Goal: Task Accomplishment & Management: Use online tool/utility

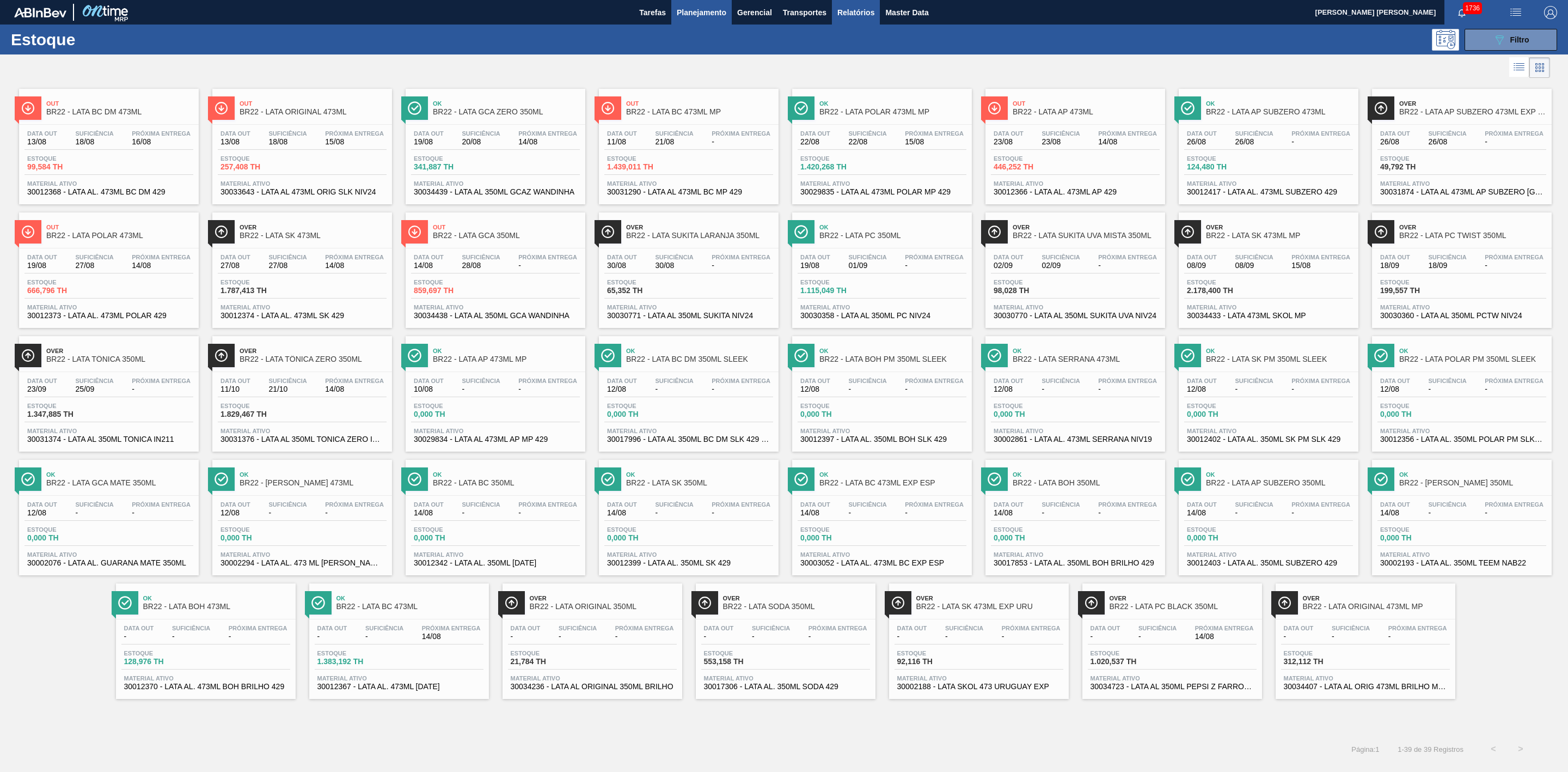
click at [859, 12] on span "Relatórios" at bounding box center [856, 13] width 37 height 13
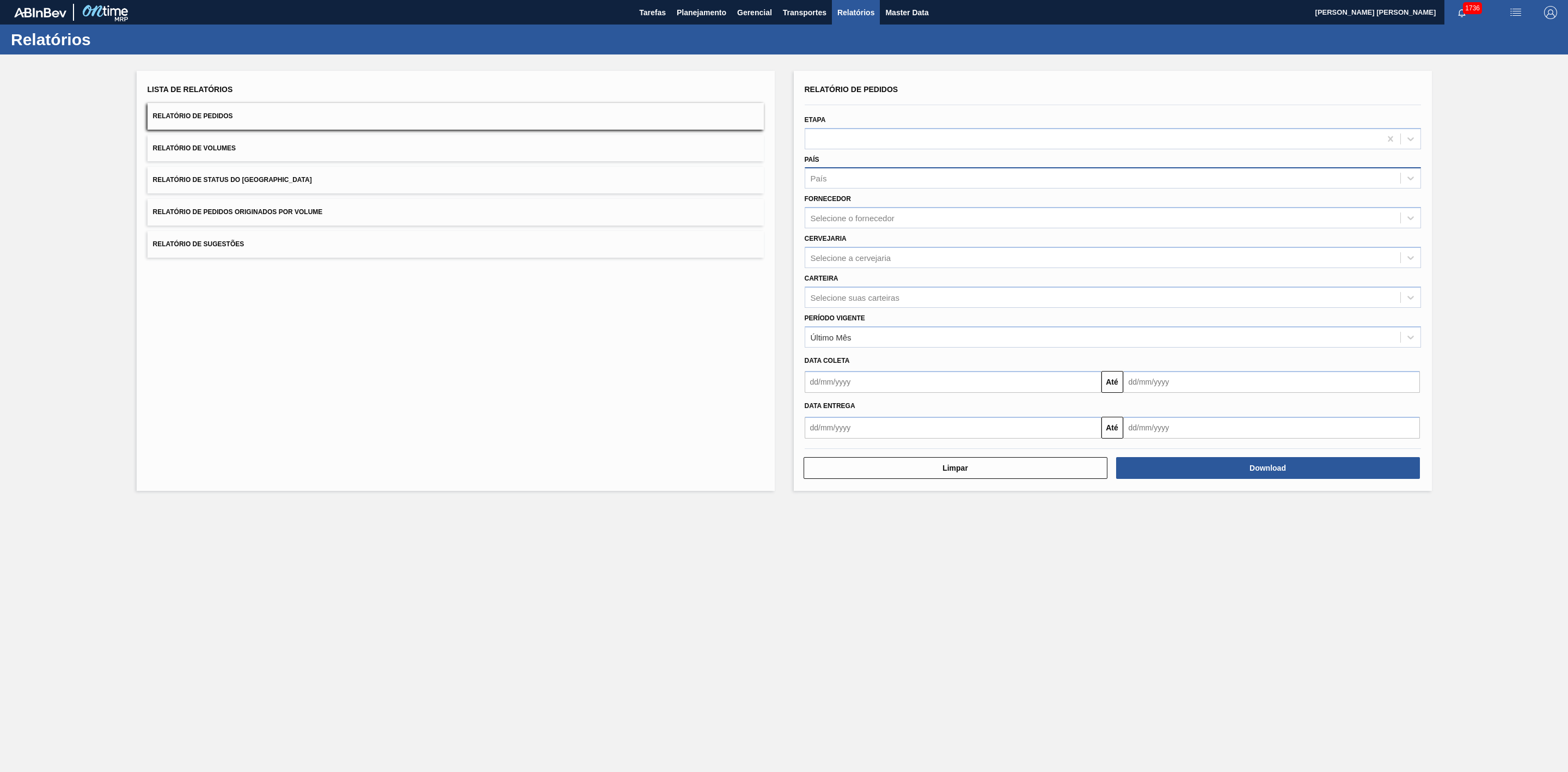
click at [841, 178] on div "País" at bounding box center [1103, 178] width 595 height 16
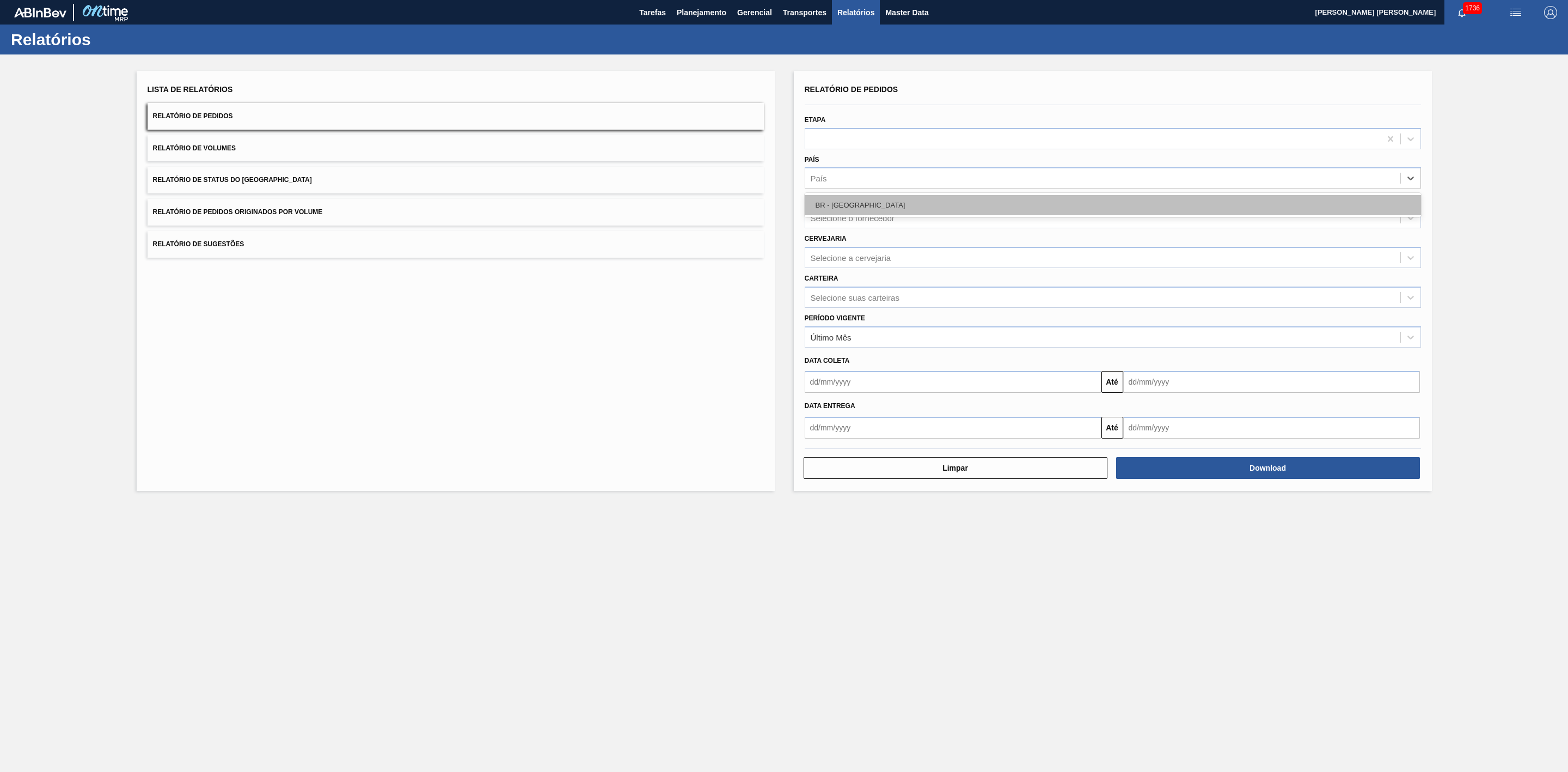
click at [844, 206] on div "BR - [GEOGRAPHIC_DATA]" at bounding box center [1112, 205] width 616 height 20
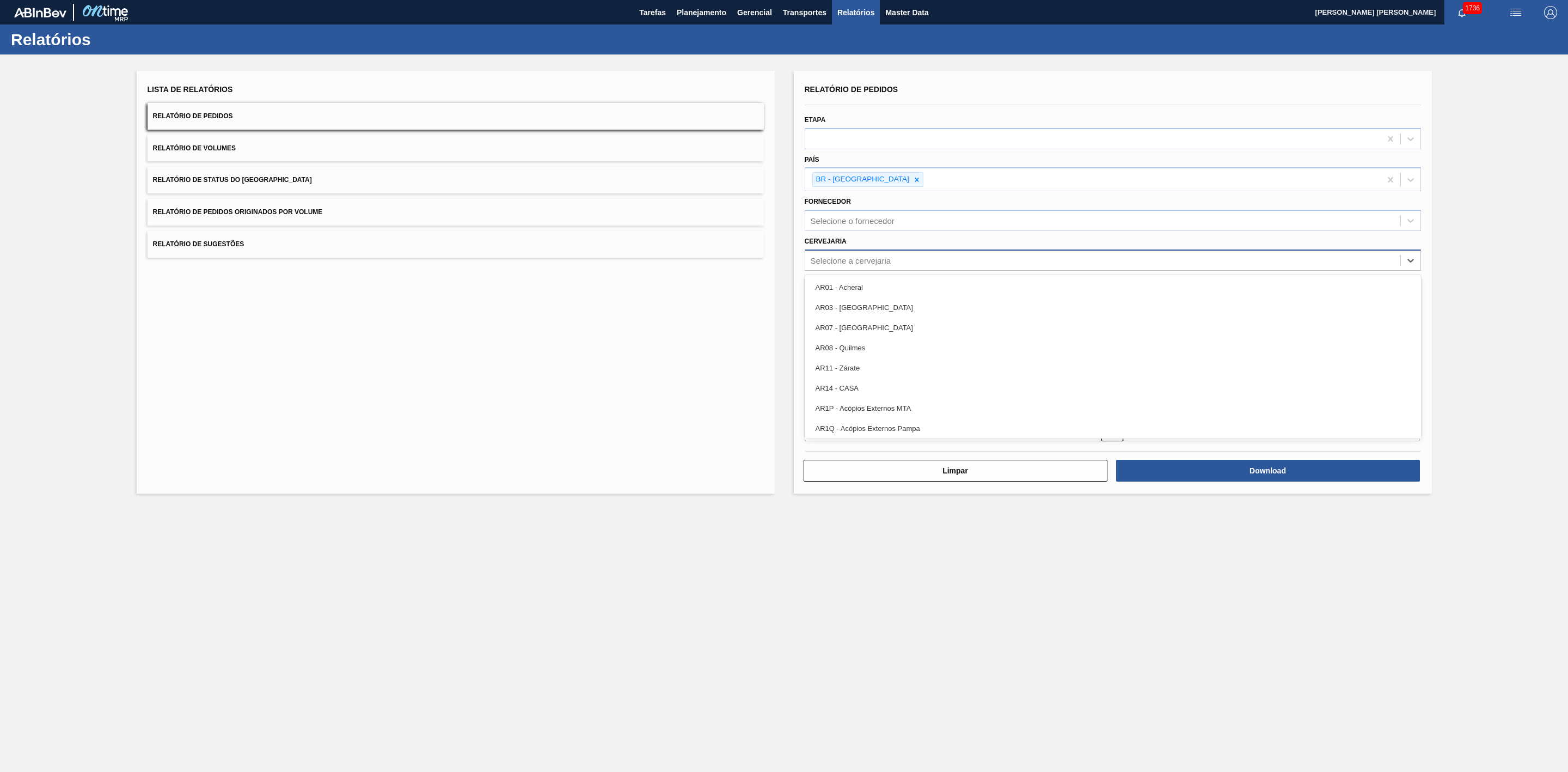
click at [853, 258] on div "Selecione a cervejaria" at bounding box center [851, 259] width 81 height 9
type input "21"
drag, startPoint x: 851, startPoint y: 286, endPoint x: 859, endPoint y: 284, distance: 8.2
click at [850, 286] on div "BR21 - Lages" at bounding box center [1112, 287] width 616 height 20
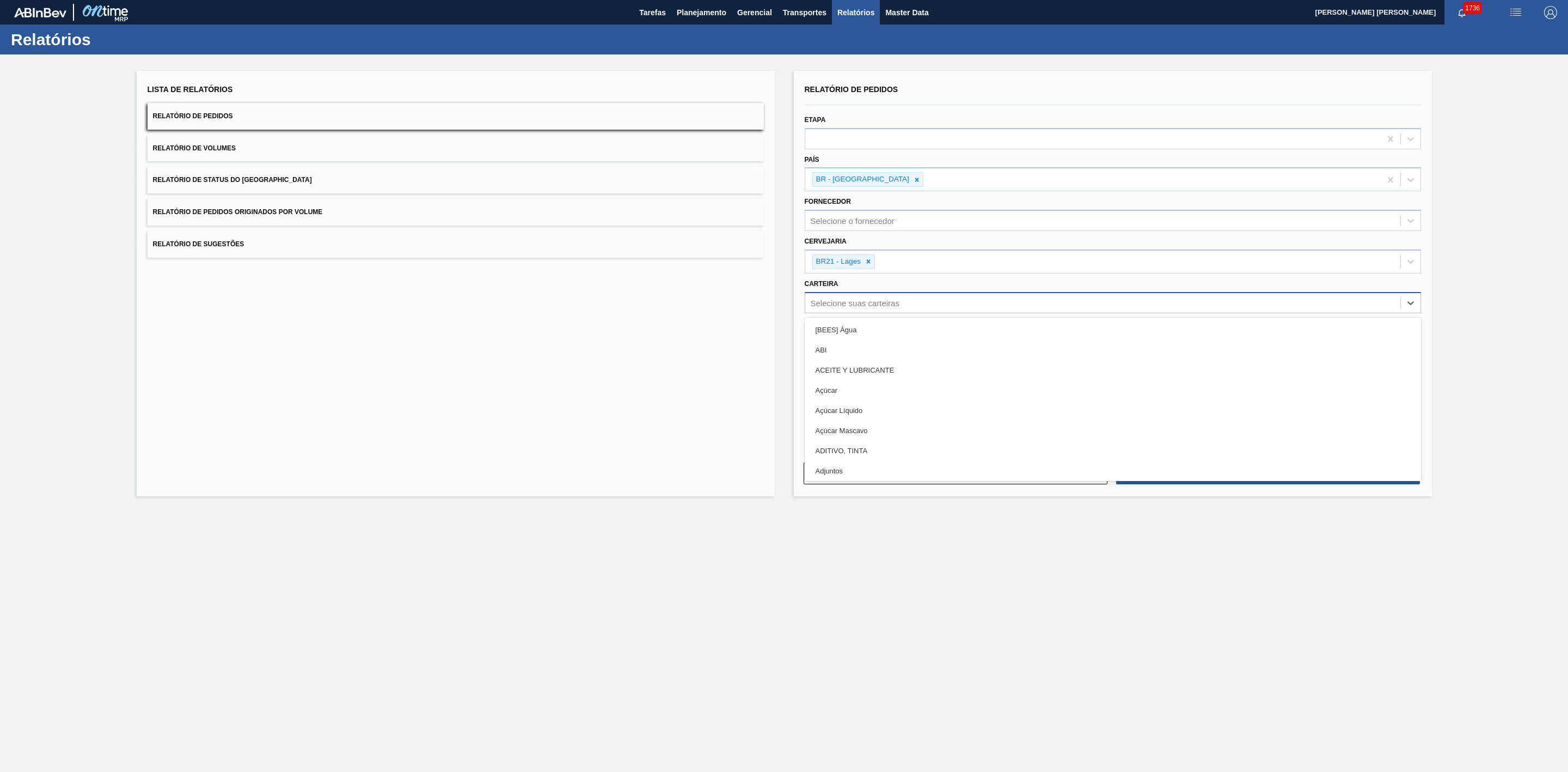
click at [872, 303] on div "Selecione suas carteiras" at bounding box center [855, 302] width 88 height 9
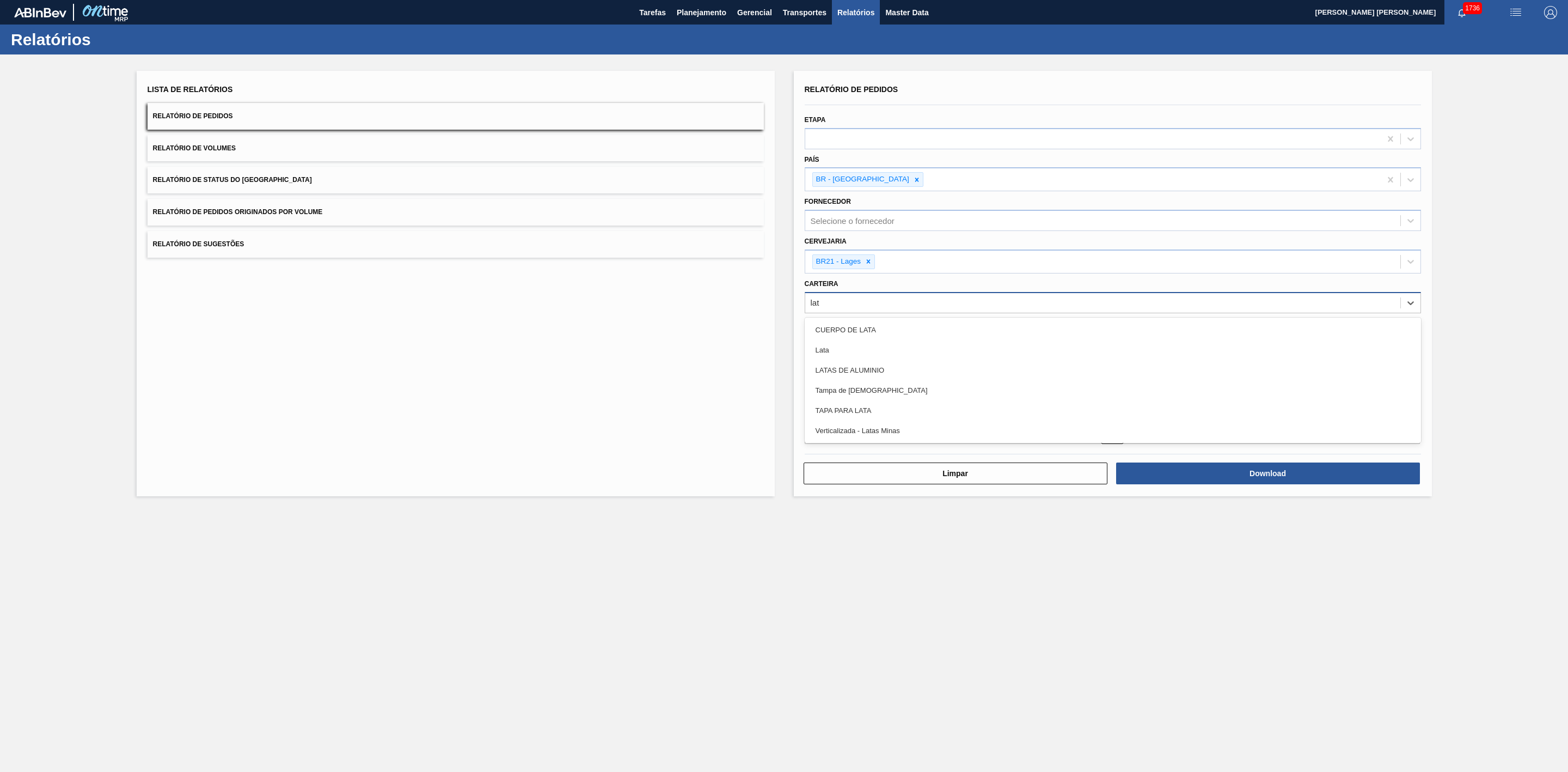
type input "lata"
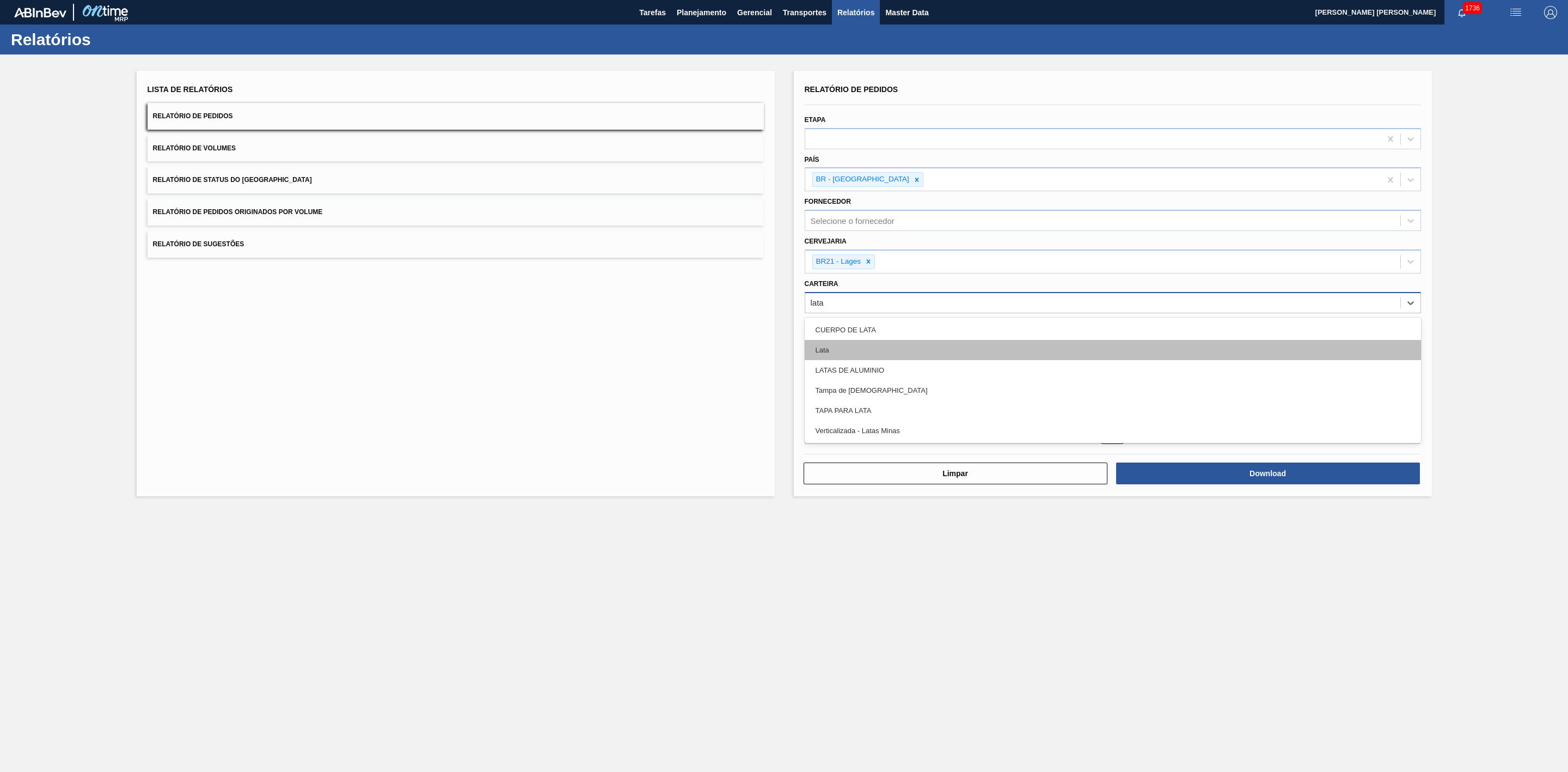
click at [830, 353] on div "Lata" at bounding box center [1112, 350] width 616 height 20
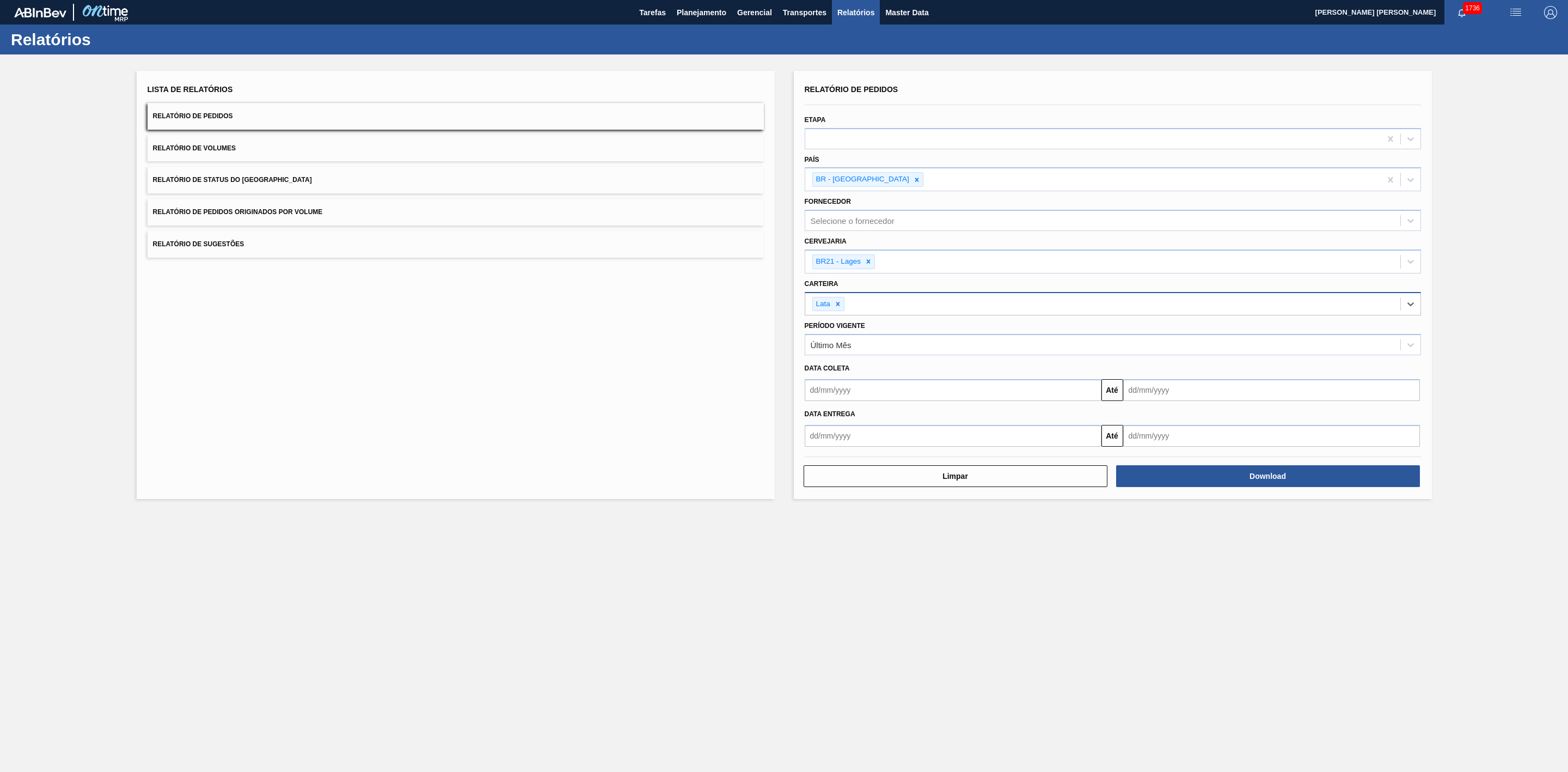
click at [848, 394] on input "text" at bounding box center [953, 390] width 297 height 22
click at [817, 491] on div "10" at bounding box center [818, 487] width 15 height 15
type input "[DATE]"
click at [1128, 391] on input "text" at bounding box center [1272, 390] width 297 height 22
click at [1135, 538] on div "31" at bounding box center [1136, 539] width 15 height 15
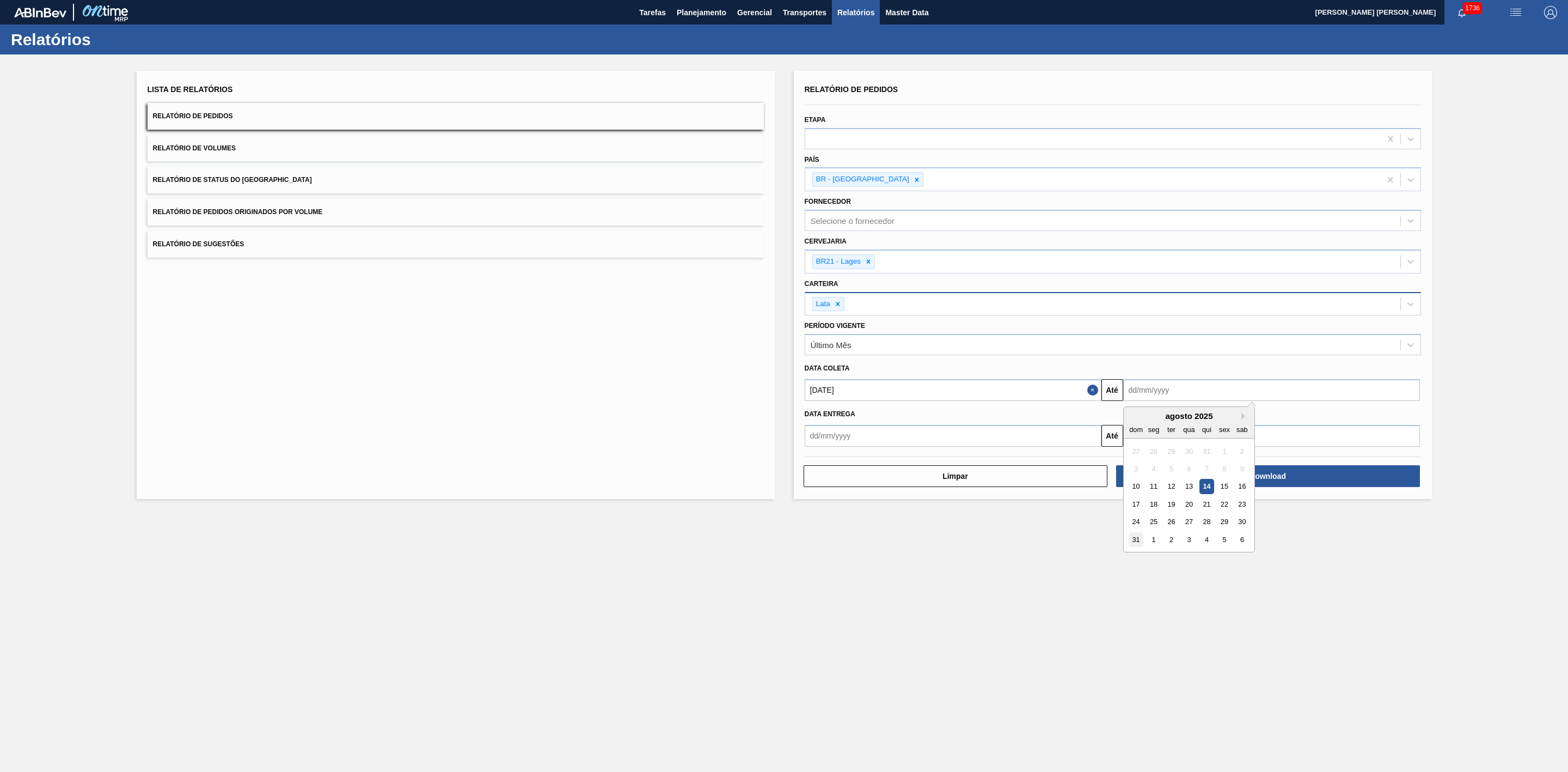
type input "[DATE]"
click at [1181, 475] on button "Download" at bounding box center [1268, 476] width 303 height 22
click at [298, 148] on button "Relatório de Volumes" at bounding box center [455, 148] width 616 height 27
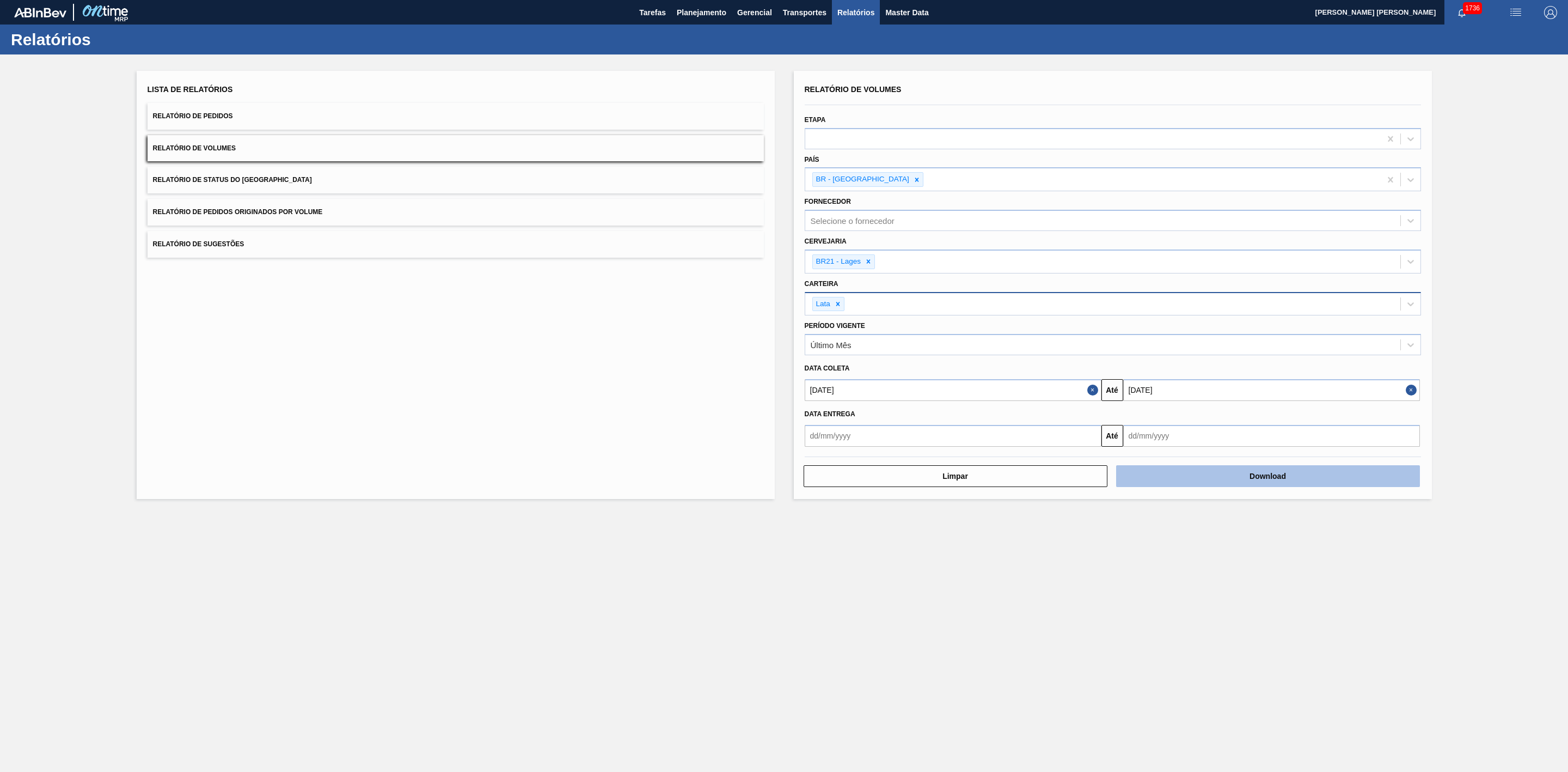
click at [1195, 476] on button "Download" at bounding box center [1268, 476] width 303 height 22
click at [248, 243] on button "Relatório de Sugestões" at bounding box center [455, 244] width 616 height 27
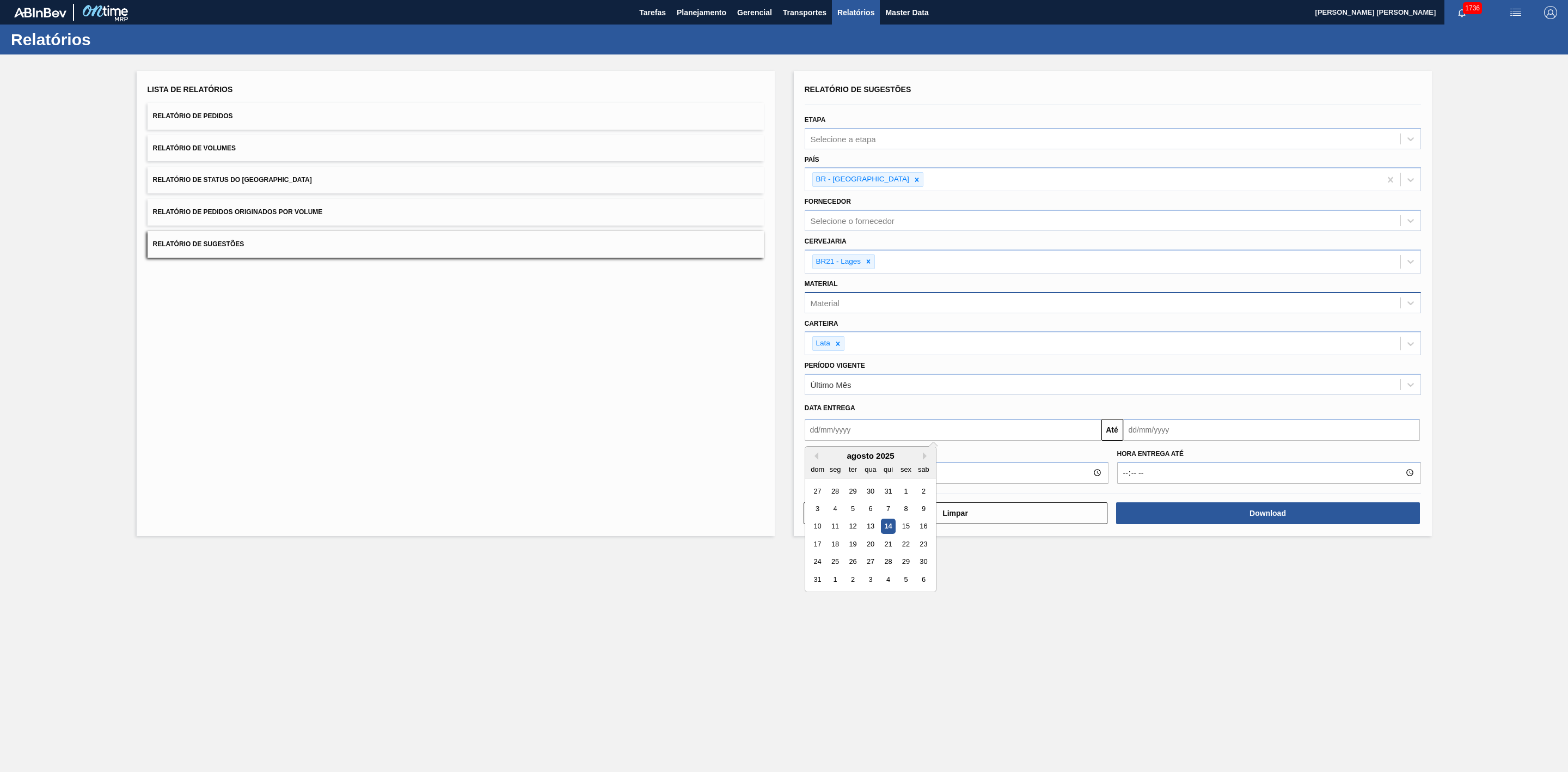
click at [971, 426] on input "text" at bounding box center [953, 429] width 297 height 22
click at [895, 525] on div "14" at bounding box center [888, 526] width 15 height 15
type input "[DATE]"
click at [1183, 430] on input "text" at bounding box center [1272, 429] width 297 height 22
click at [1243, 456] on button "Next Month" at bounding box center [1245, 455] width 8 height 8
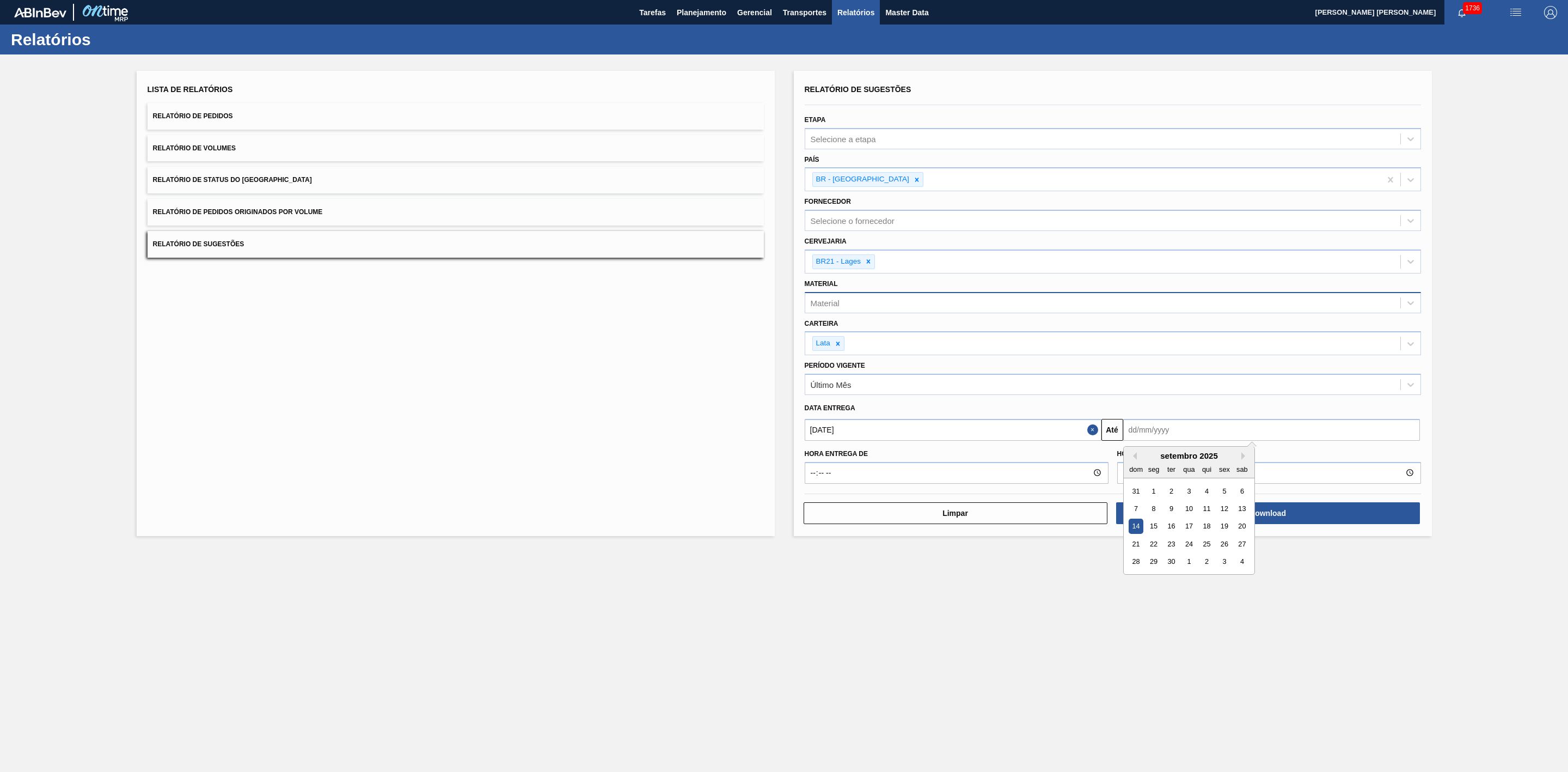
click at [1136, 525] on div "14" at bounding box center [1136, 526] width 15 height 15
type input "[DATE]"
click at [1242, 513] on button "Download" at bounding box center [1268, 513] width 303 height 22
click at [716, 7] on span "Planejamento" at bounding box center [701, 13] width 49 height 13
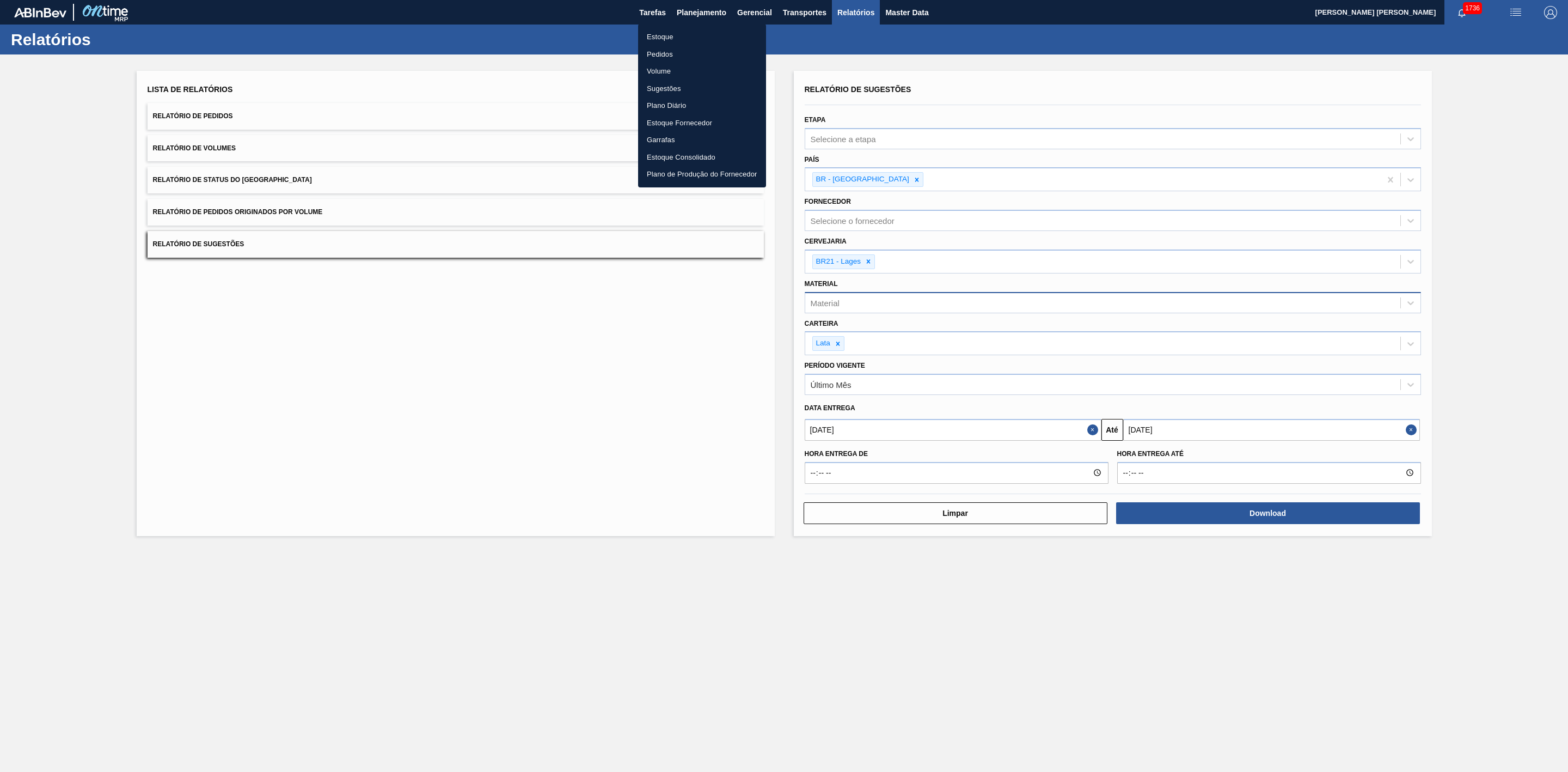
click at [660, 37] on li "Estoque" at bounding box center [703, 37] width 128 height 18
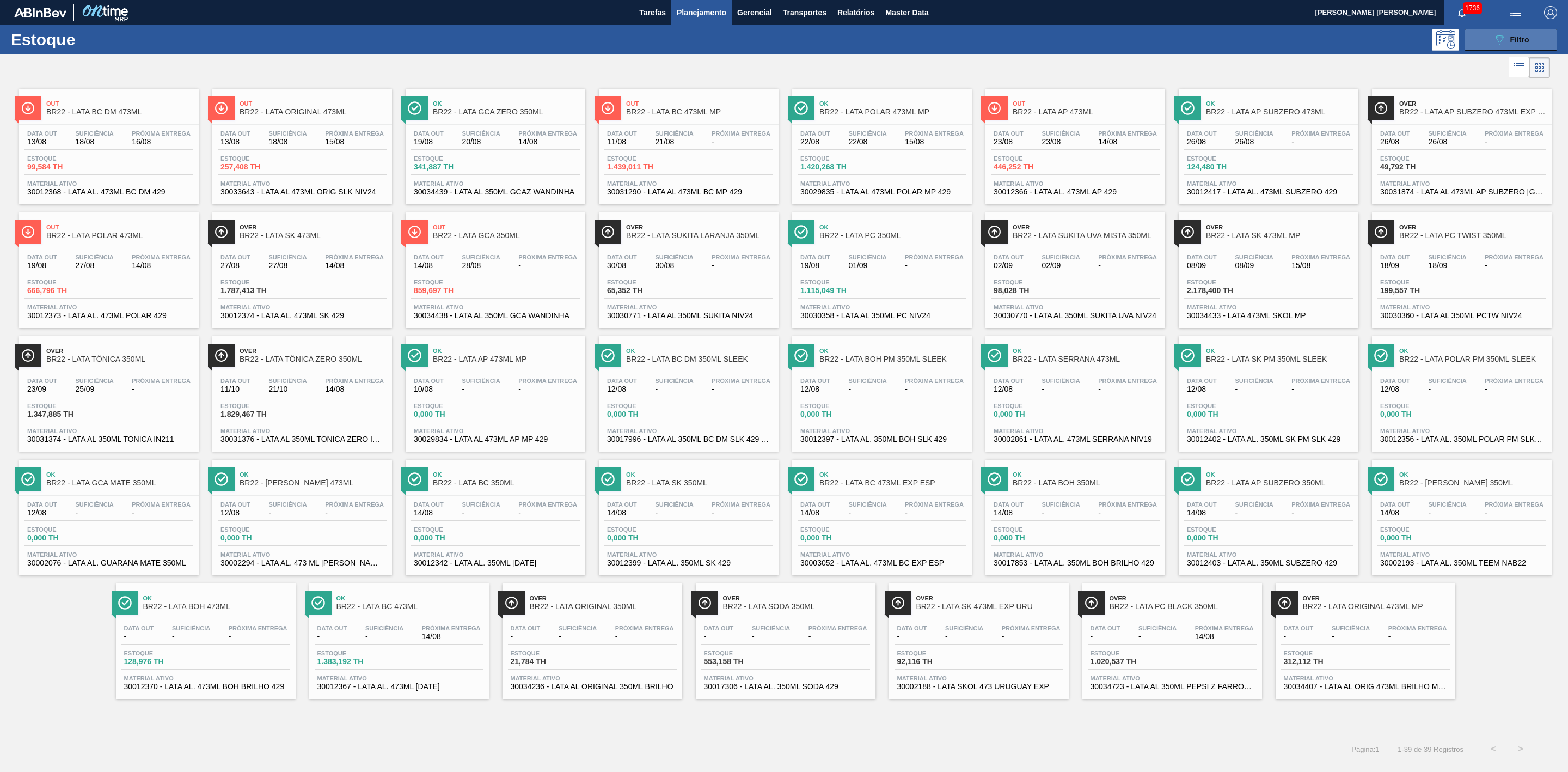
click at [1499, 41] on icon "089F7B8B-B2A5-4AFE-B5C0-19BA573D28AC" at bounding box center [1500, 40] width 13 height 13
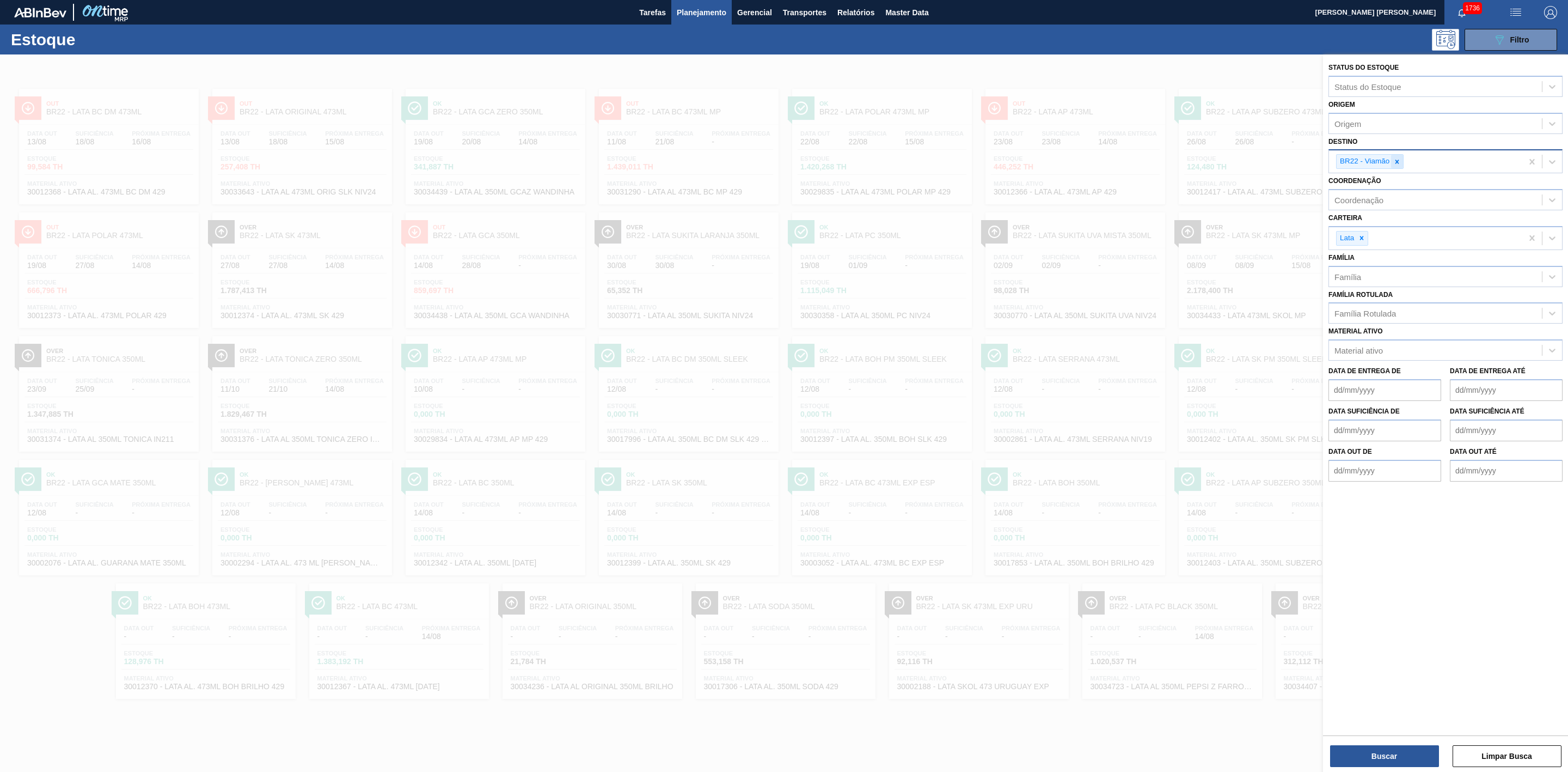
click at [1396, 161] on icon at bounding box center [1397, 161] width 8 height 8
type input "21"
click at [1371, 186] on div "BR21 - Lages" at bounding box center [1445, 187] width 234 height 20
click at [1394, 750] on button "Buscar" at bounding box center [1385, 756] width 109 height 22
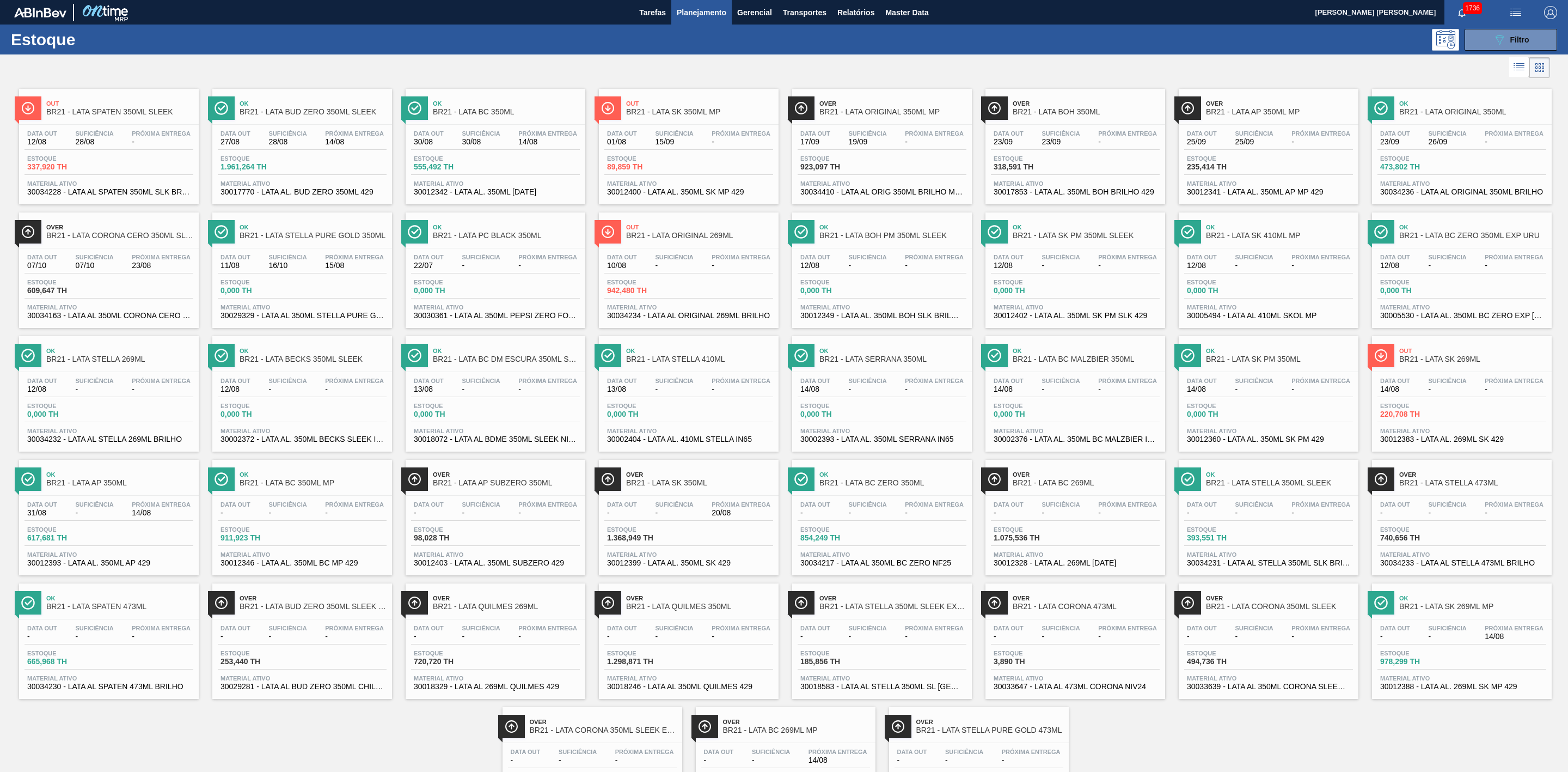
click at [694, 230] on span "Out" at bounding box center [699, 227] width 147 height 7
click at [1421, 354] on span "Out" at bounding box center [1473, 351] width 147 height 7
